Goal: Find specific page/section: Find specific page/section

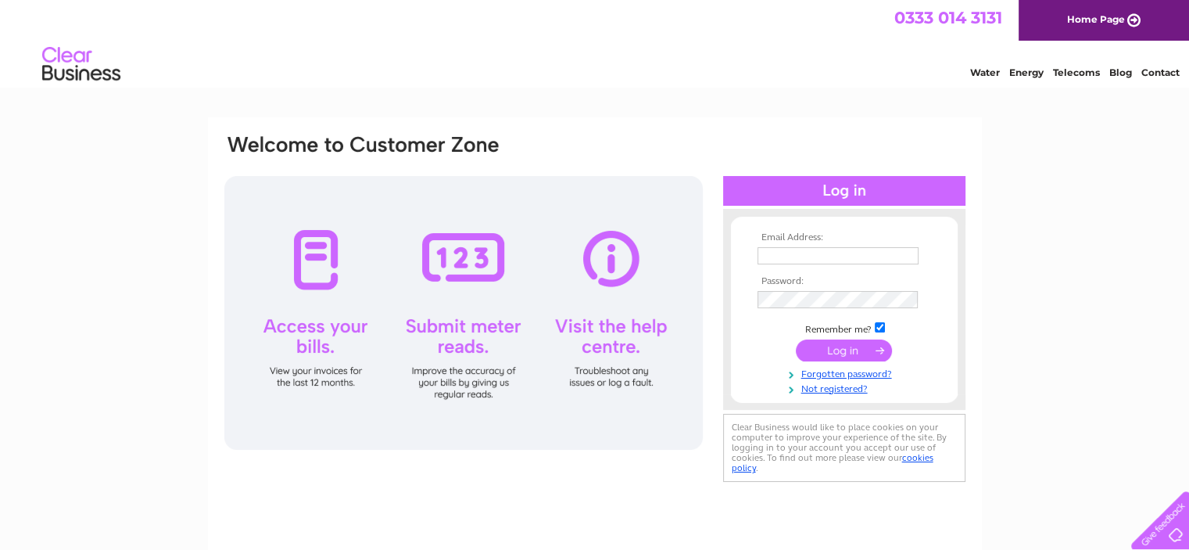
click at [758, 247] on div at bounding box center [758, 247] width 0 height 0
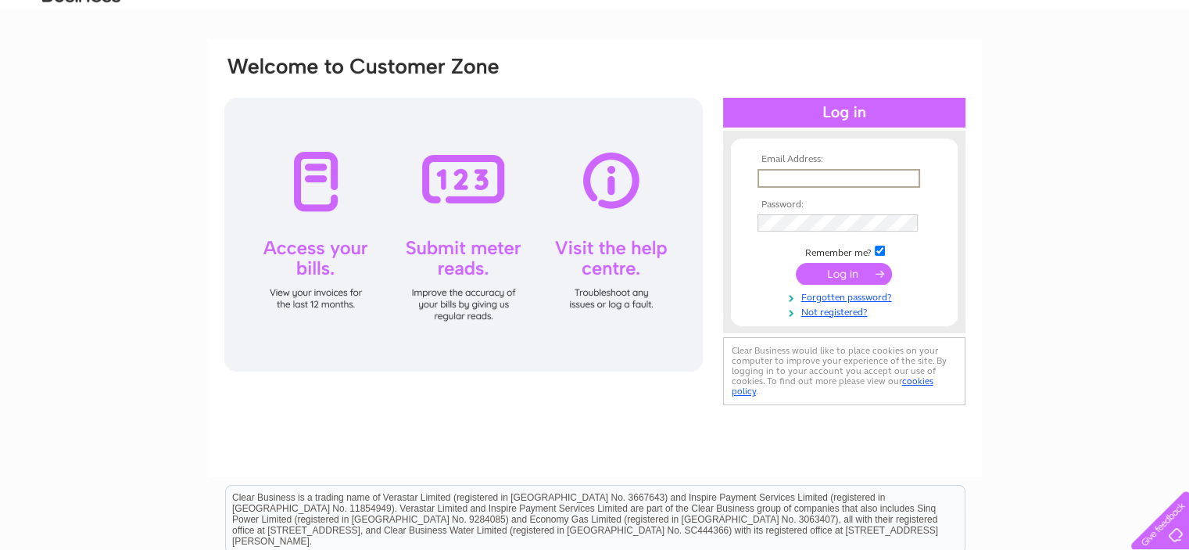
scroll to position [156, 0]
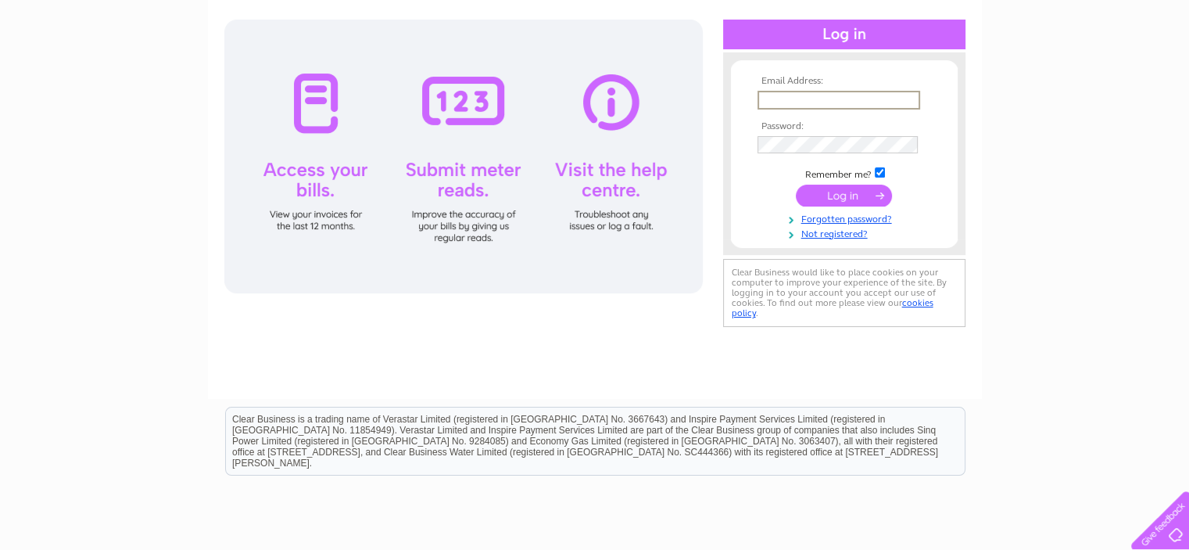
type input "[EMAIL_ADDRESS][DOMAIN_NAME]"
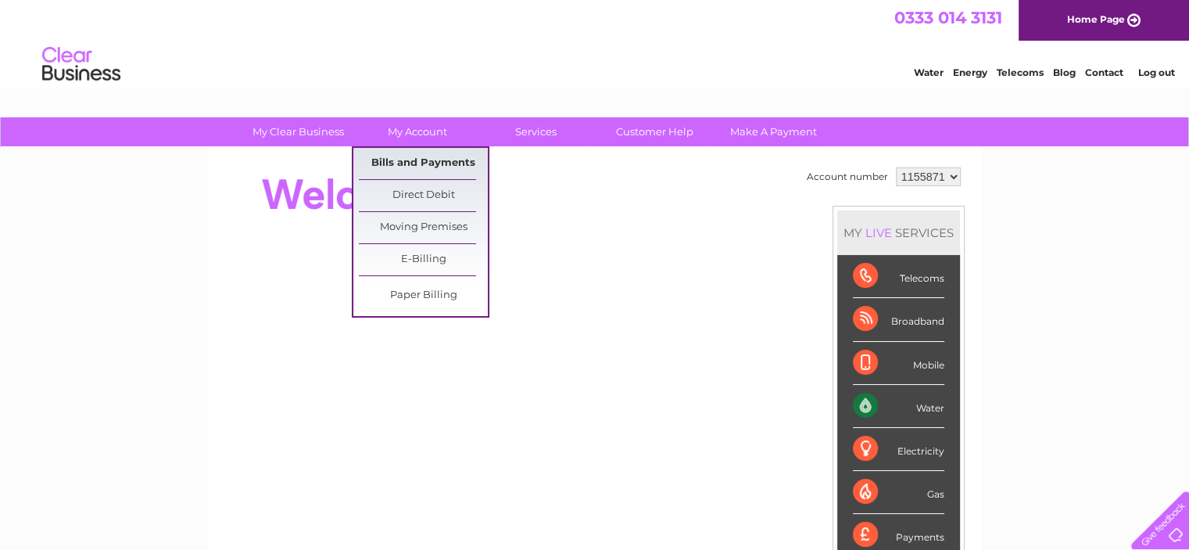
click at [413, 162] on link "Bills and Payments" at bounding box center [423, 163] width 129 height 31
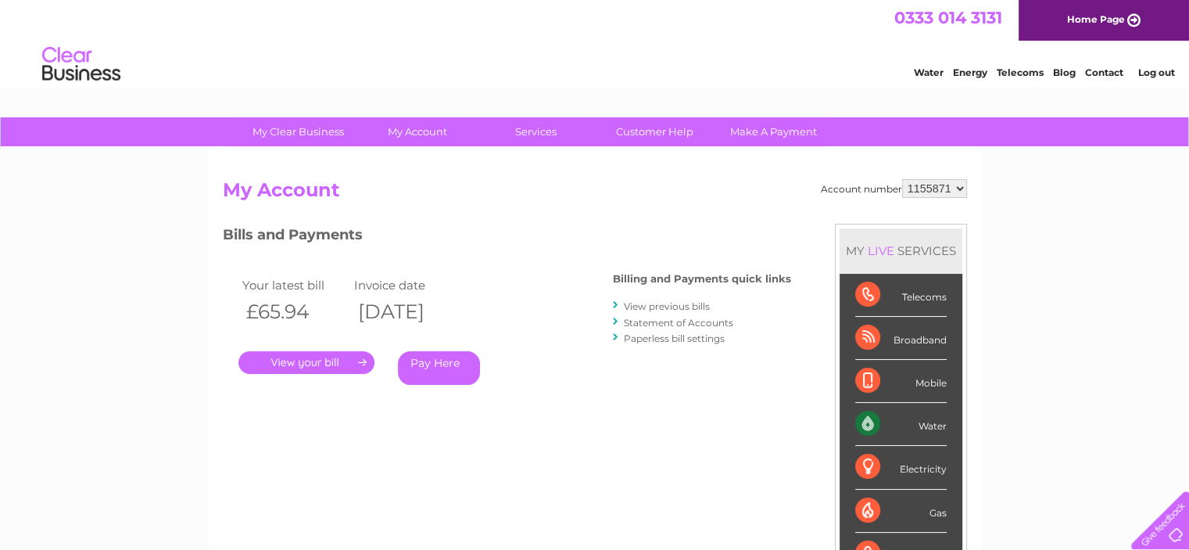
drag, startPoint x: 309, startPoint y: 360, endPoint x: 345, endPoint y: 375, distance: 39.2
click at [309, 360] on link "." at bounding box center [307, 362] width 136 height 23
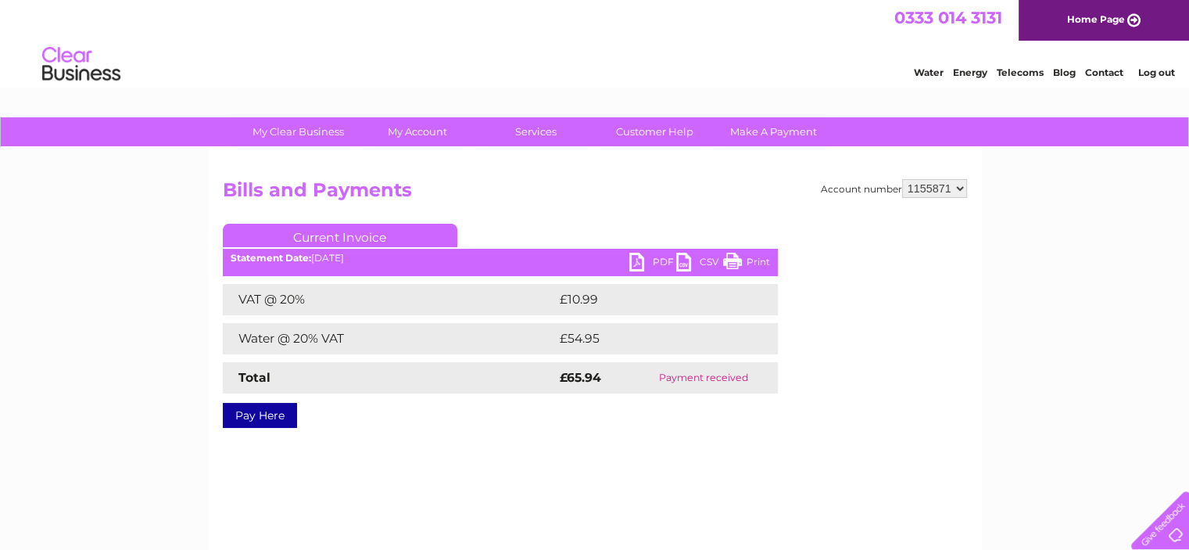
click at [659, 260] on link "PDF" at bounding box center [653, 264] width 47 height 23
